Goal: Information Seeking & Learning: Check status

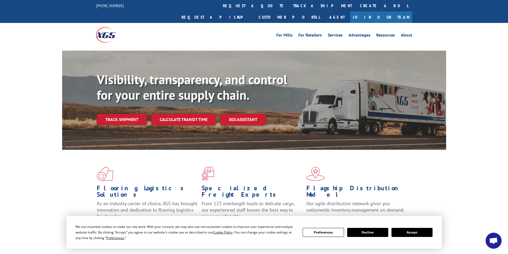
click at [126, 114] on link "Track shipment" at bounding box center [122, 119] width 50 height 11
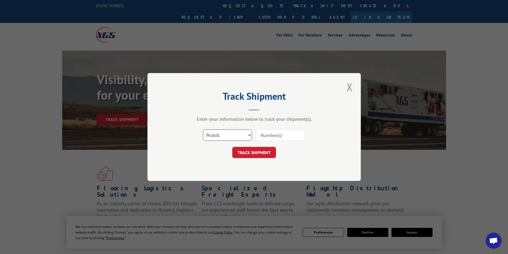
click at [248, 135] on select "Select category... Probill BOL PO" at bounding box center [227, 135] width 49 height 11
select select "bol"
click at [203, 130] on select "Select category... Probill BOL PO" at bounding box center [227, 135] width 49 height 11
click at [277, 134] on input at bounding box center [280, 135] width 49 height 11
type input "50861252"
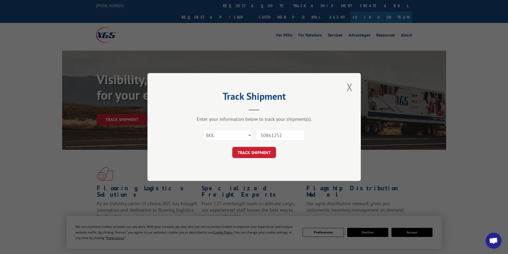
click at [250, 152] on button "TRACK SHIPMENT" at bounding box center [254, 152] width 44 height 11
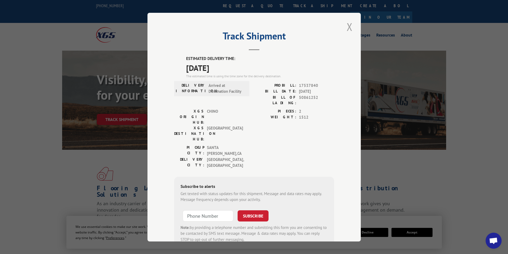
click at [348, 26] on button "Close modal" at bounding box center [349, 26] width 9 height 15
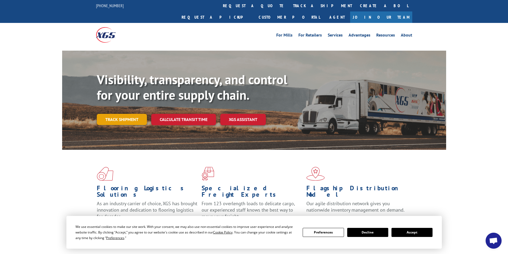
click at [130, 114] on link "Track shipment" at bounding box center [122, 119] width 50 height 11
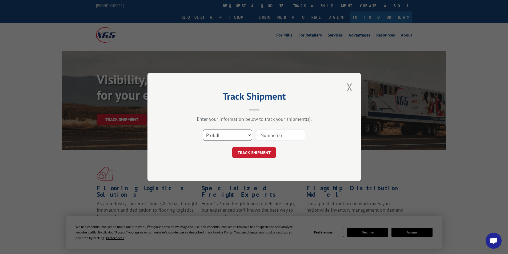
click at [249, 135] on select "Select category... Probill BOL PO" at bounding box center [227, 135] width 49 height 11
select select "bol"
click at [203, 130] on select "Select category... Probill BOL PO" at bounding box center [227, 135] width 49 height 11
click at [271, 136] on input at bounding box center [280, 135] width 49 height 11
type input "0908962"
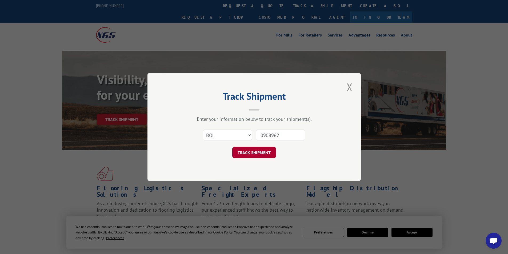
click at [259, 150] on button "TRACK SHIPMENT" at bounding box center [254, 152] width 44 height 11
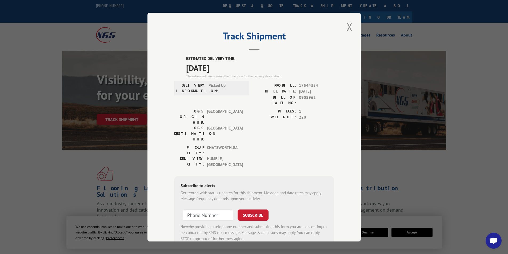
drag, startPoint x: 348, startPoint y: 27, endPoint x: 335, endPoint y: 28, distance: 12.6
click at [348, 27] on button "Close modal" at bounding box center [349, 26] width 9 height 15
